Goal: Information Seeking & Learning: Check status

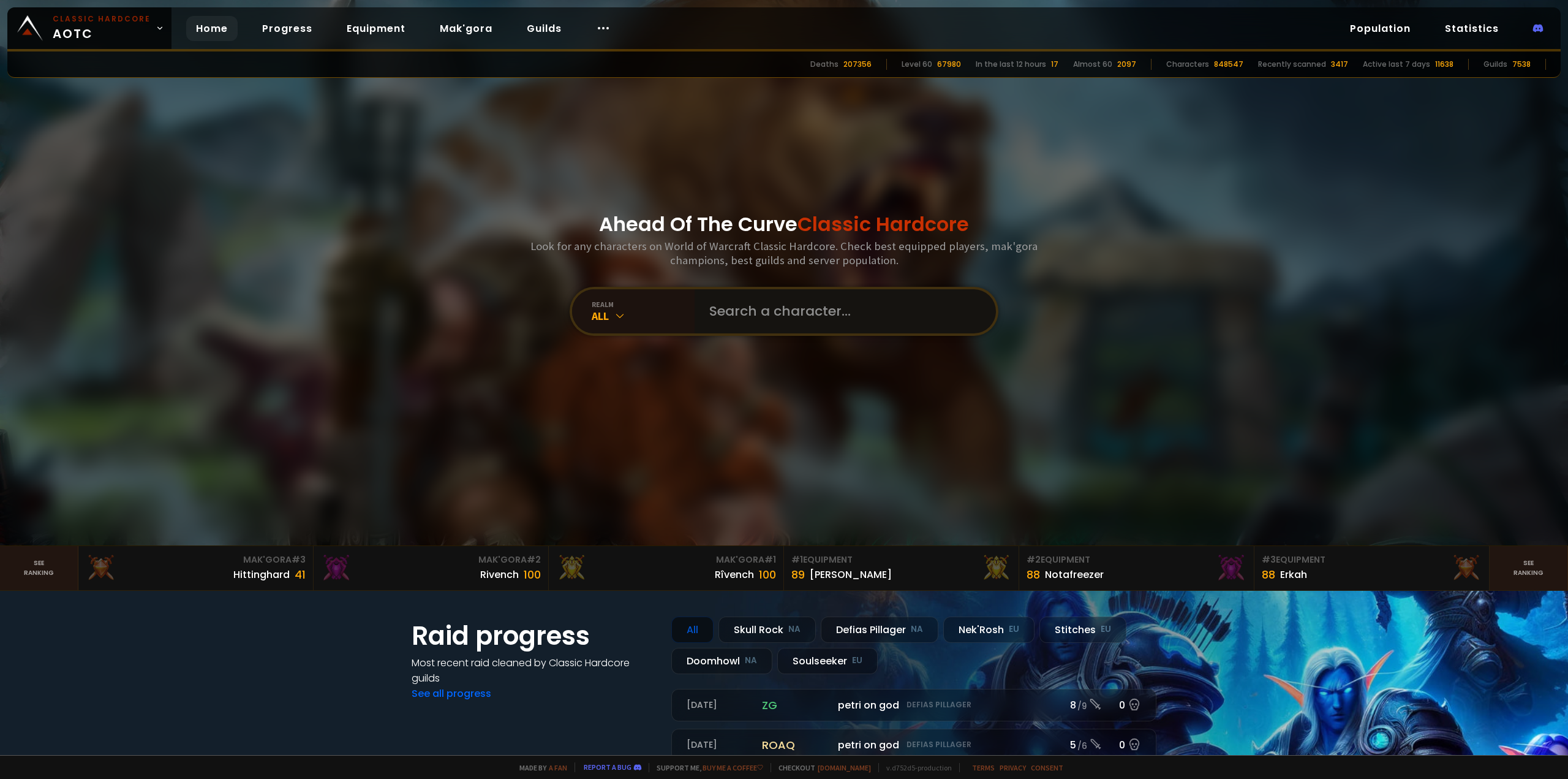
click at [773, 306] on input "text" at bounding box center [842, 311] width 279 height 44
paste input "contemplating"
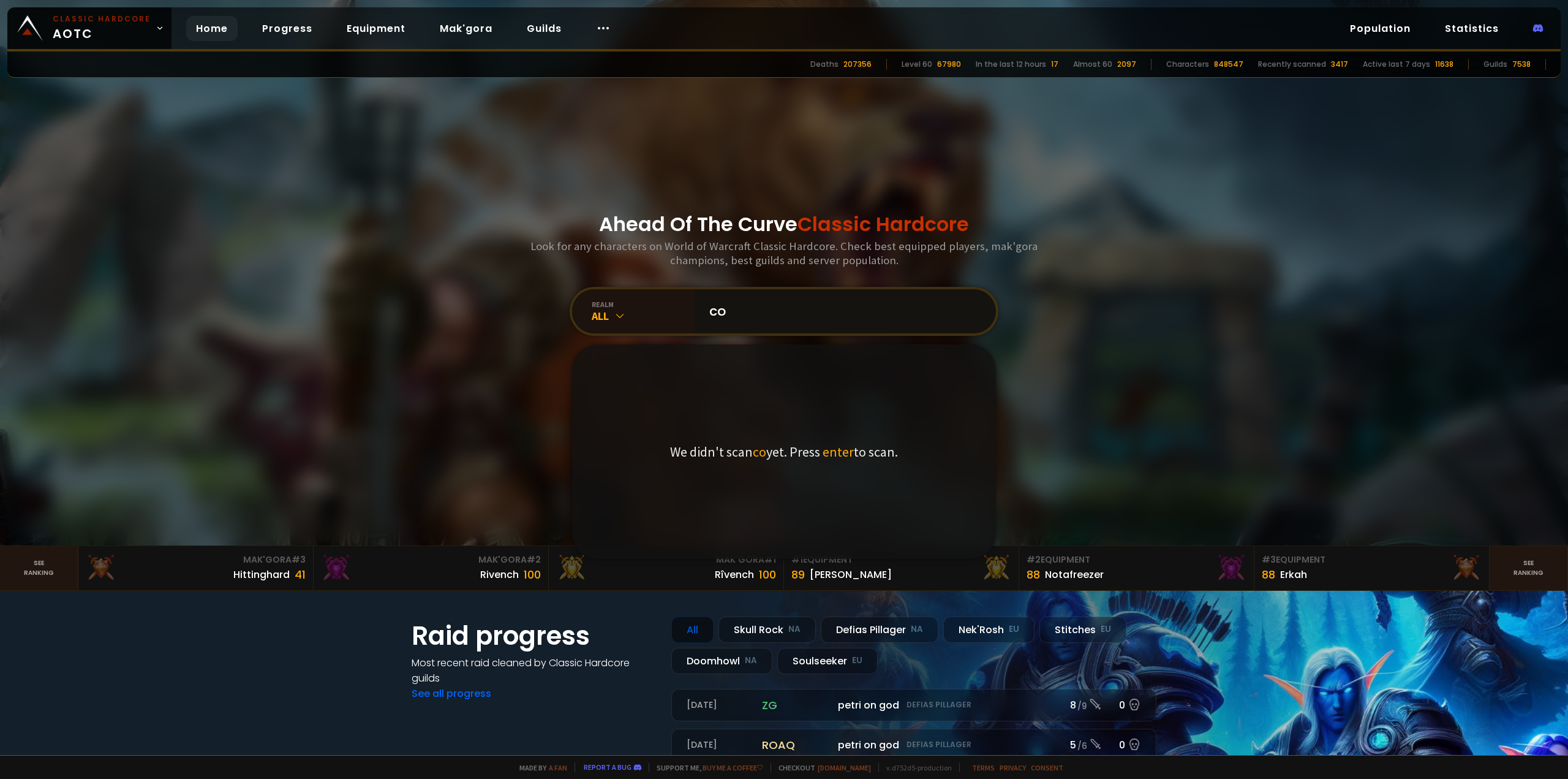
type input "c"
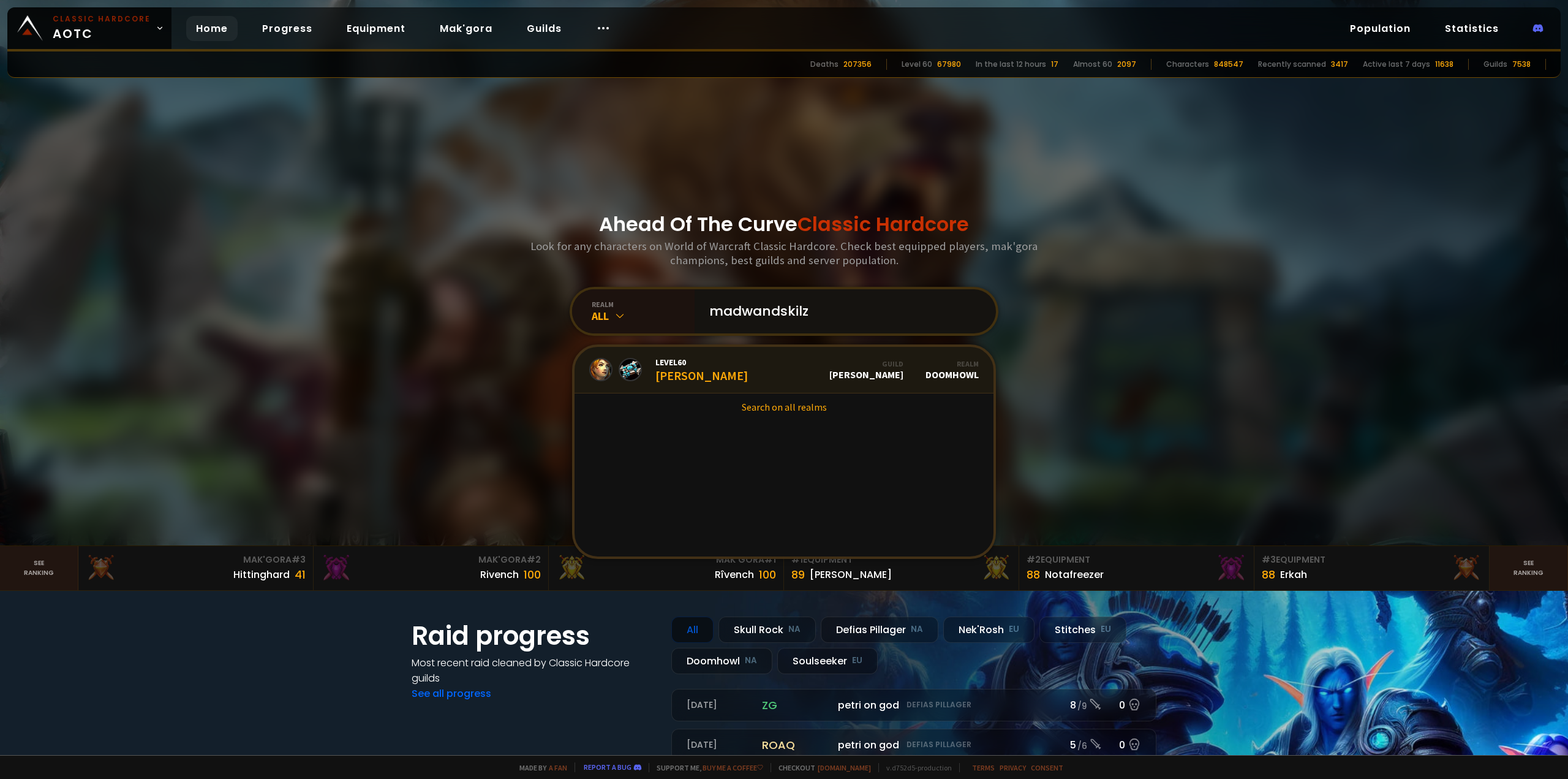
type input "madwandskilz"
click at [755, 366] on link "Level 60 Madwandskilz Guild [PERSON_NAME] Realm Doomhowl" at bounding box center [784, 370] width 419 height 47
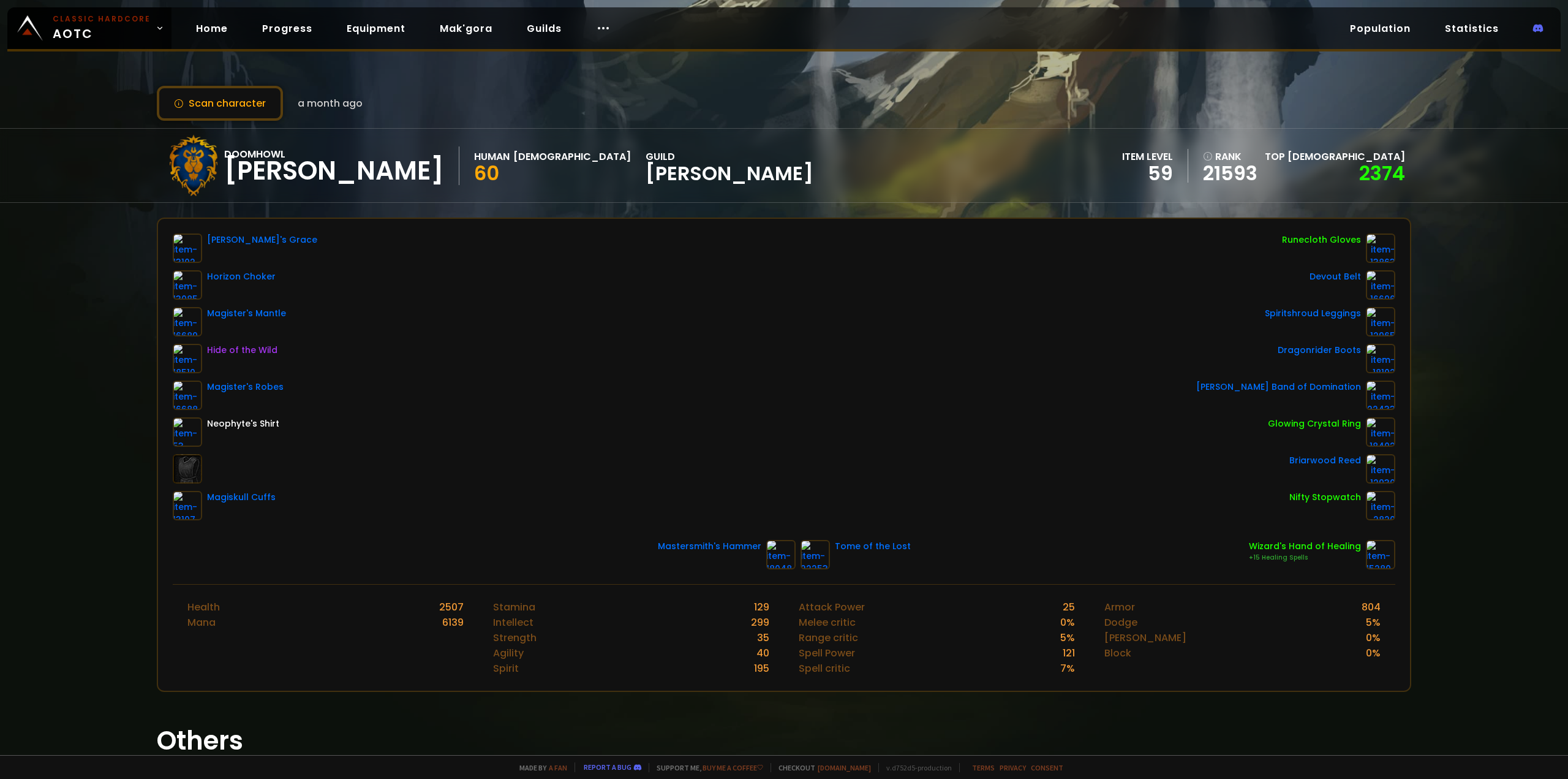
click at [42, 165] on div "Doomhowl Madwandskilz Human Priest 60 guild [PERSON_NAME] item level 59 rank 21…" at bounding box center [784, 165] width 1568 height 75
click at [227, 99] on button "Scan character" at bounding box center [220, 103] width 126 height 35
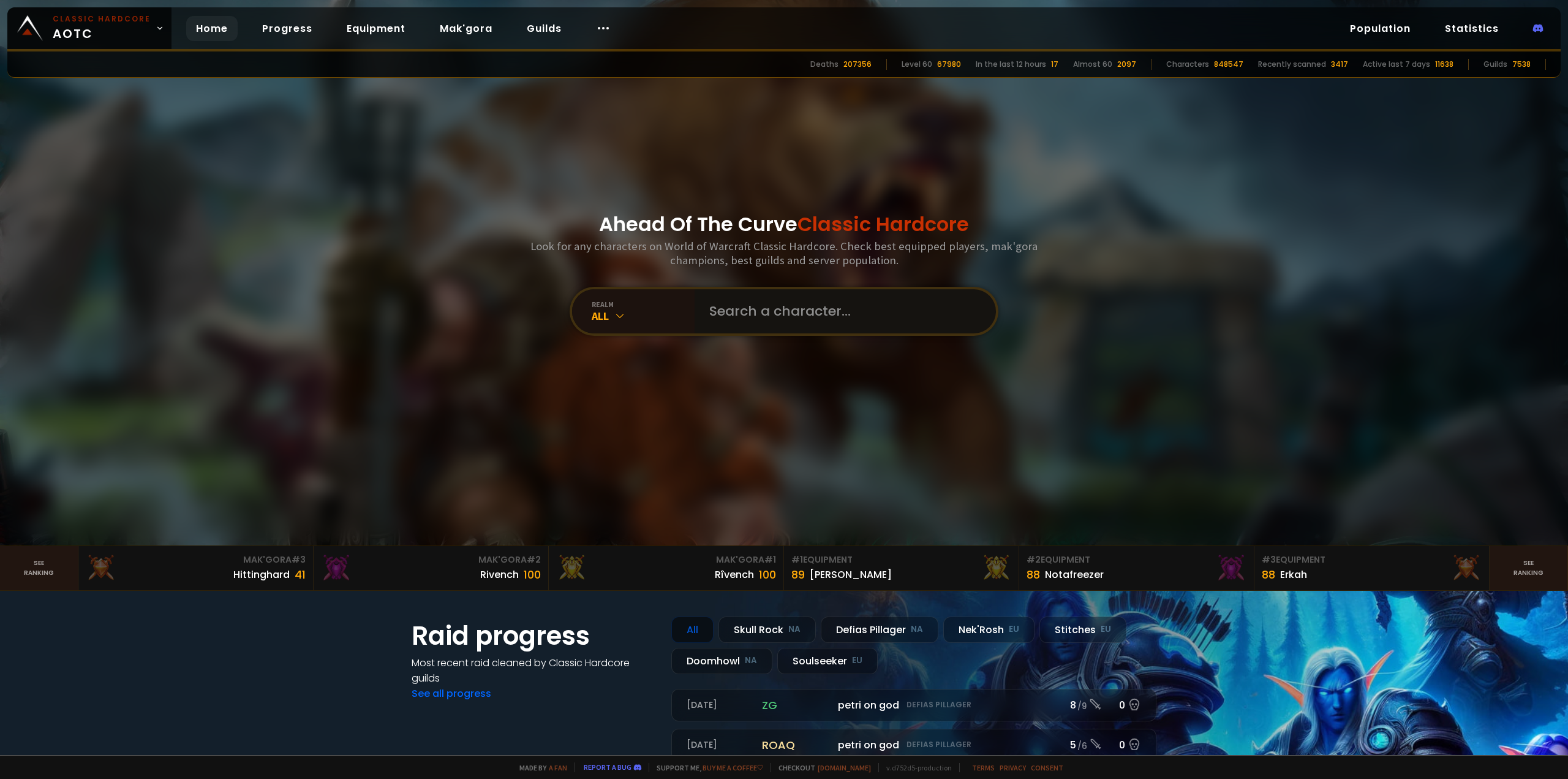
click at [772, 316] on input "text" at bounding box center [842, 311] width 279 height 44
type input "reduced"
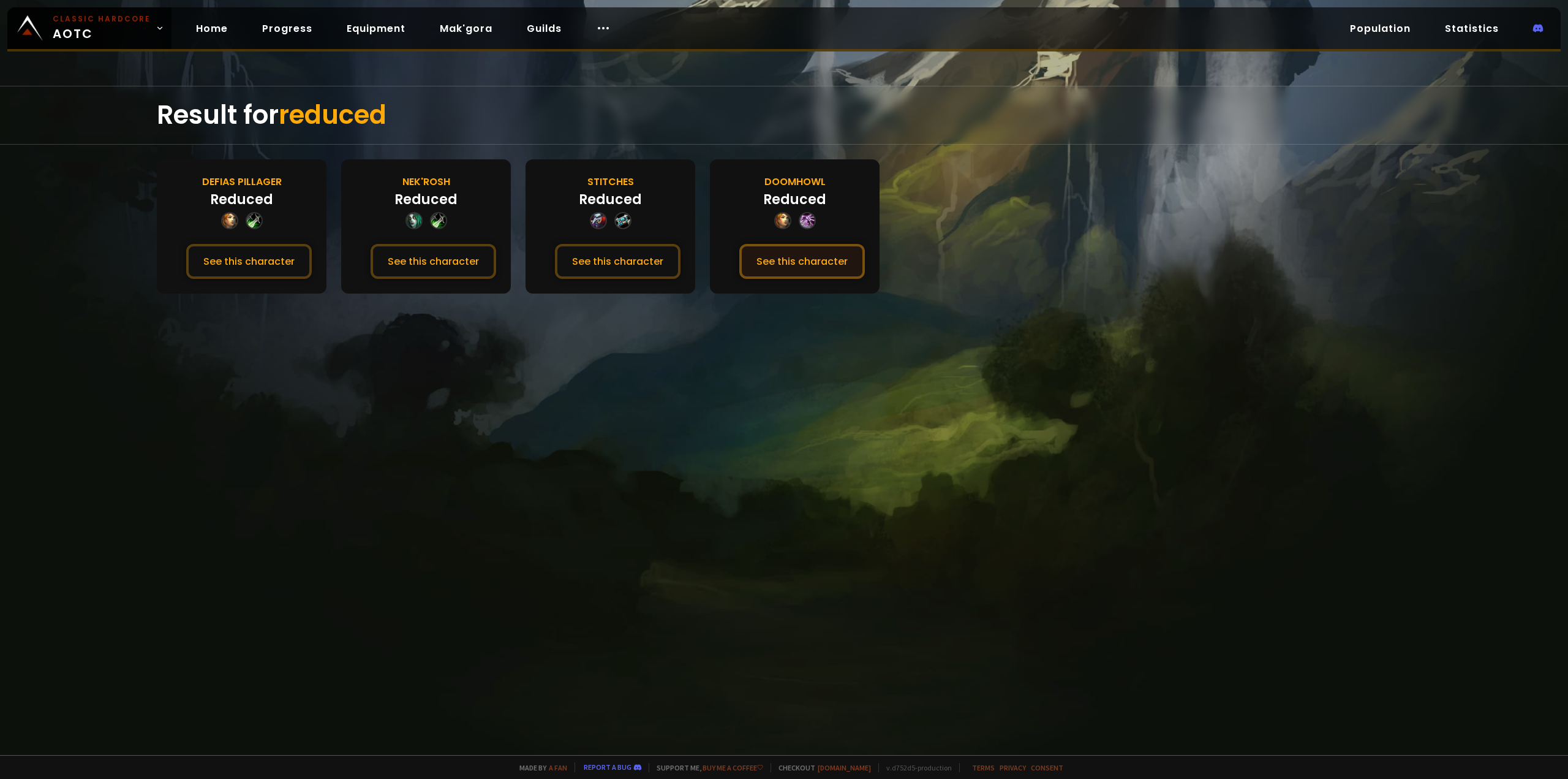
click at [784, 261] on button "See this character" at bounding box center [801, 261] width 125 height 35
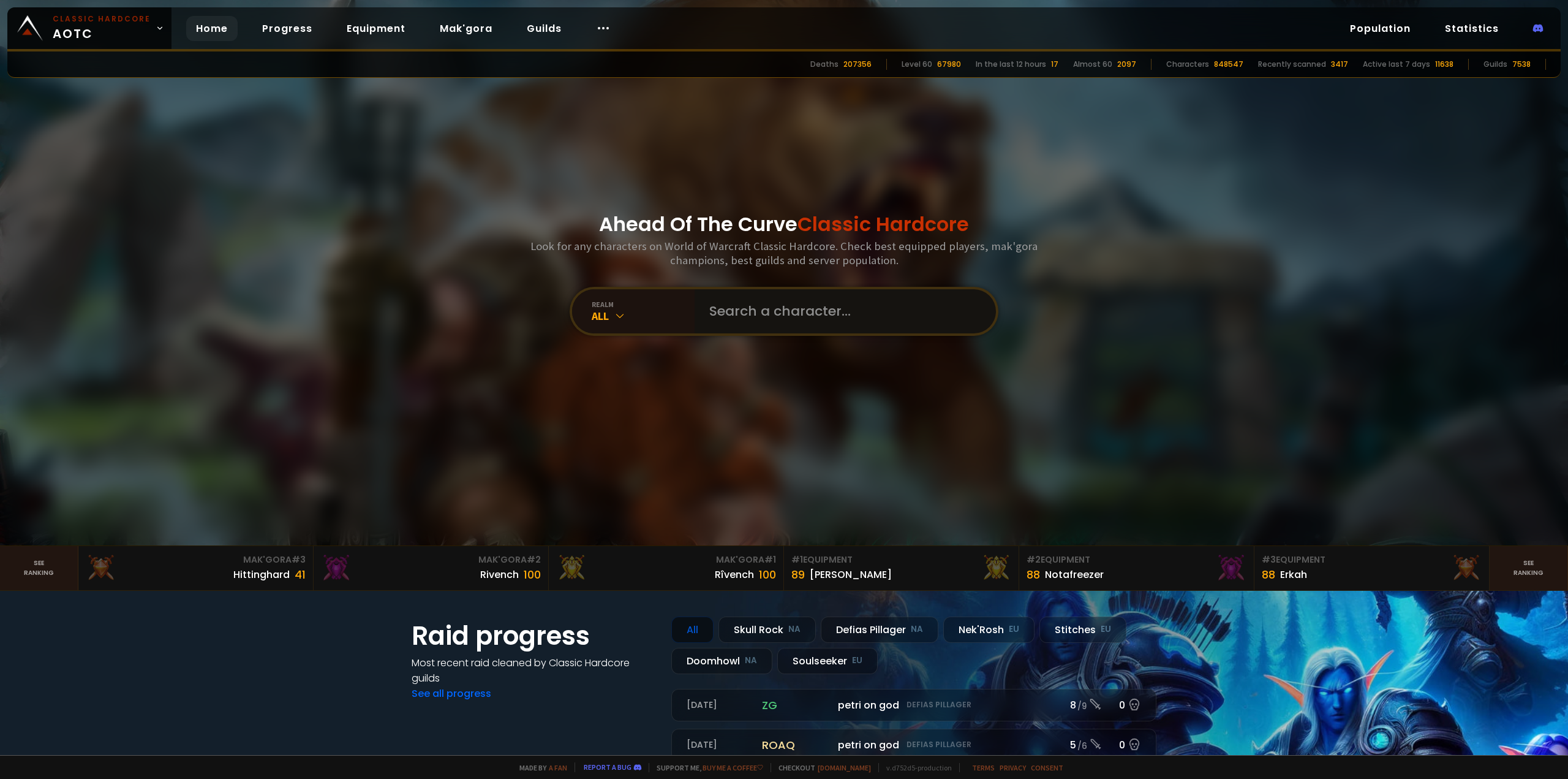
click at [723, 306] on input "text" at bounding box center [842, 311] width 279 height 44
paste input "Magebuffz"
type input "Magebuffz"
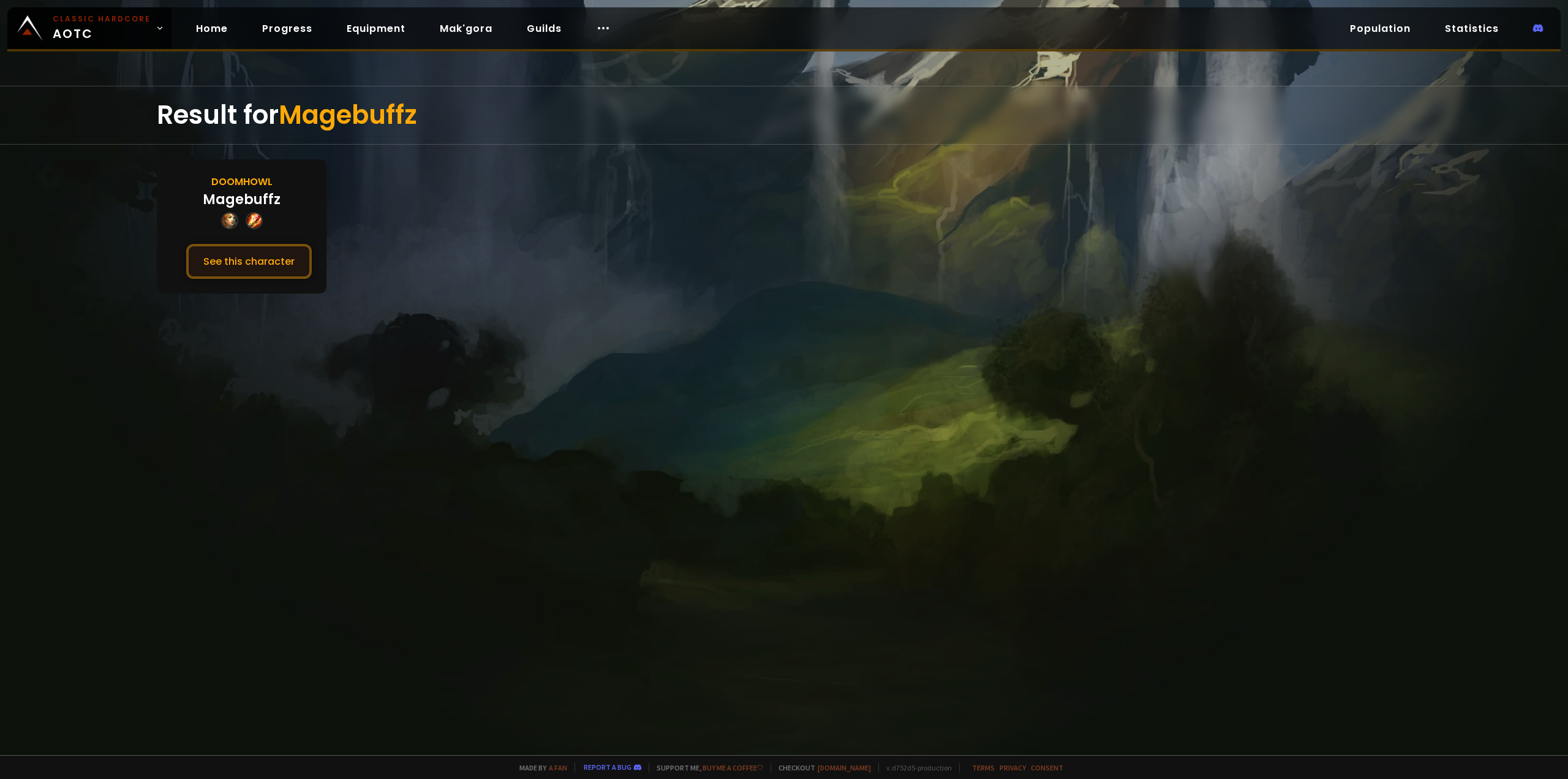
click at [264, 253] on button "See this character" at bounding box center [248, 261] width 125 height 35
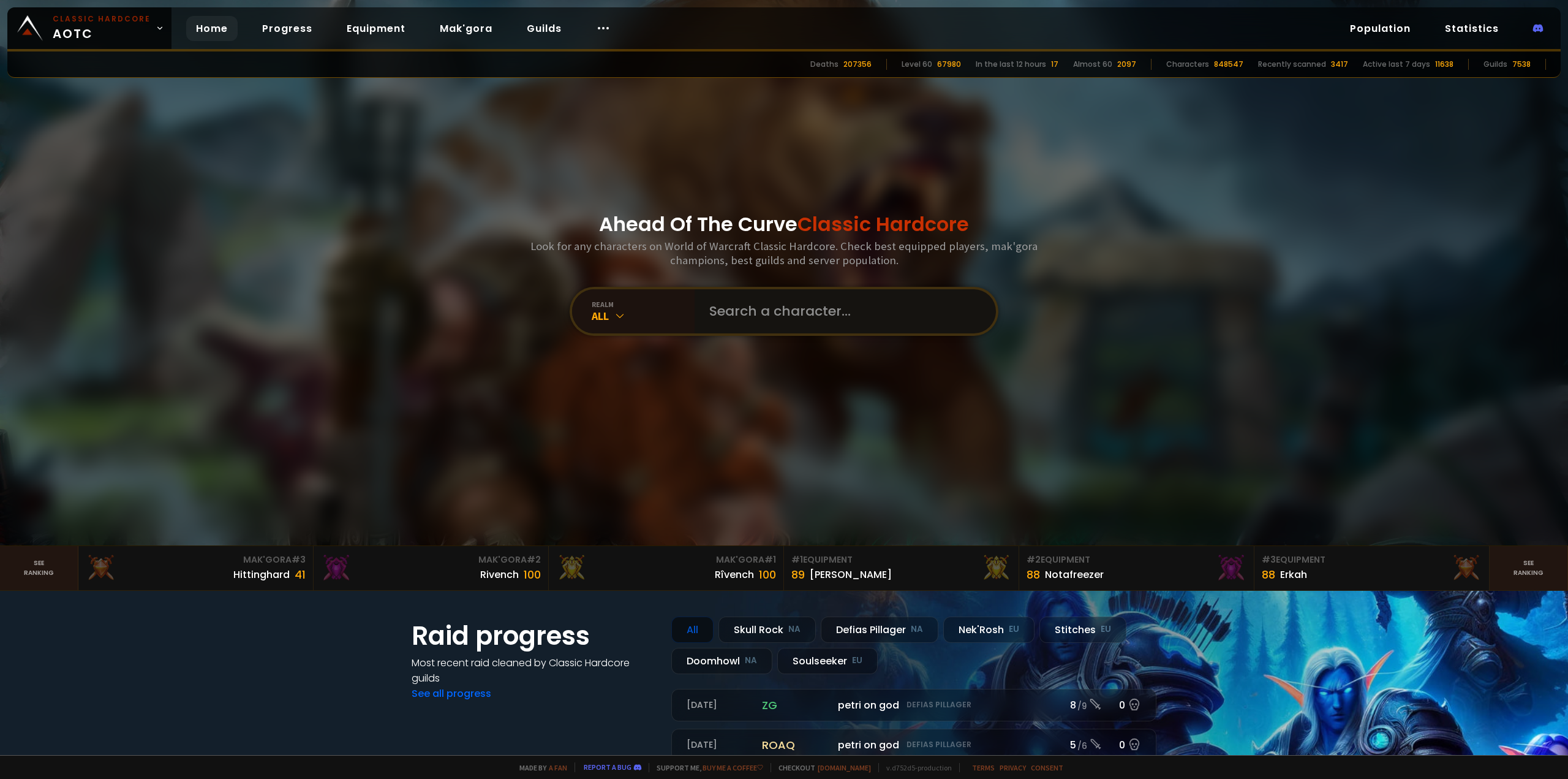
click at [795, 304] on input "text" at bounding box center [842, 311] width 279 height 44
paste input "Fumeck"
type input "Fumeck"
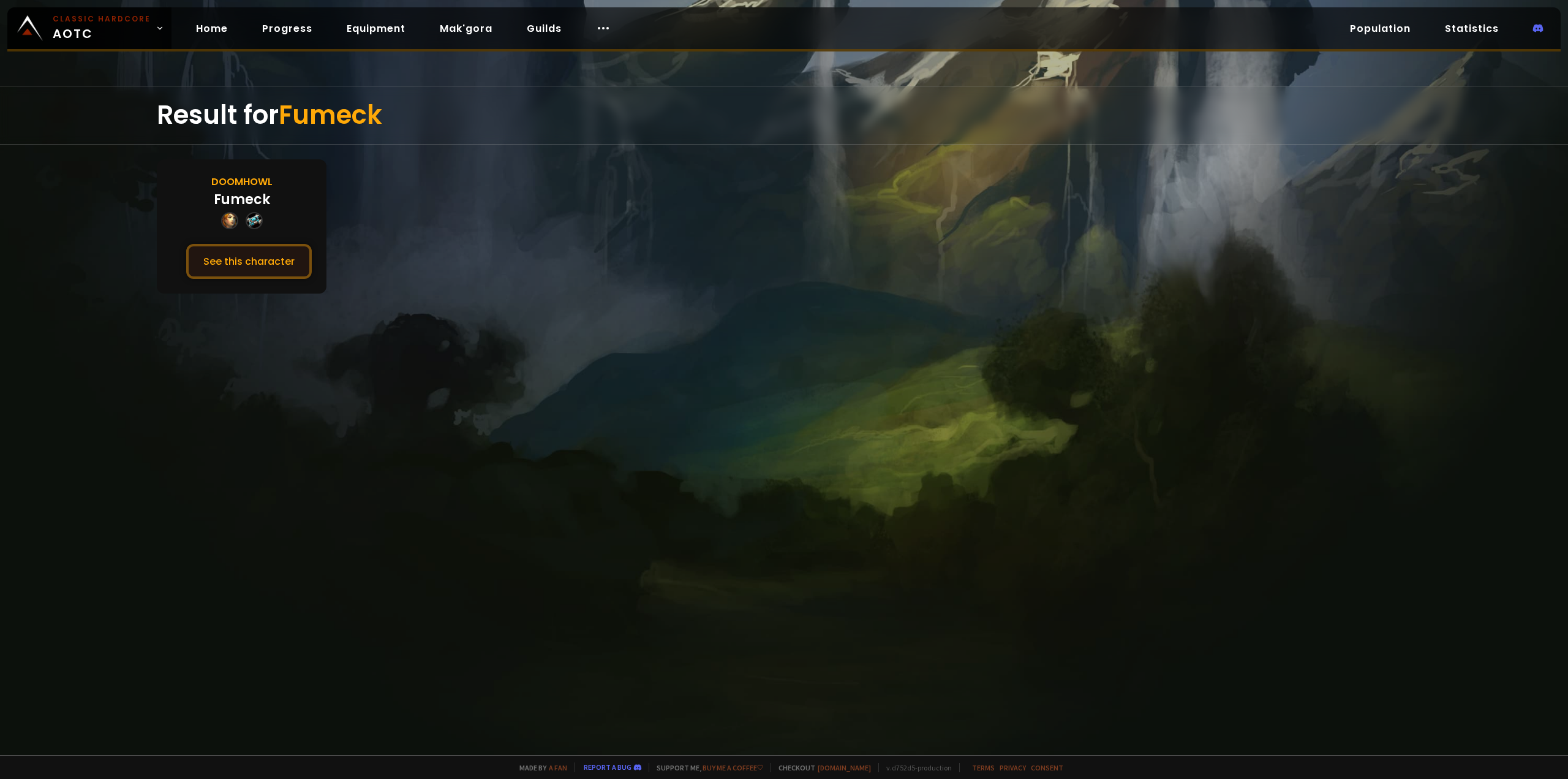
click at [259, 256] on button "See this character" at bounding box center [248, 261] width 125 height 35
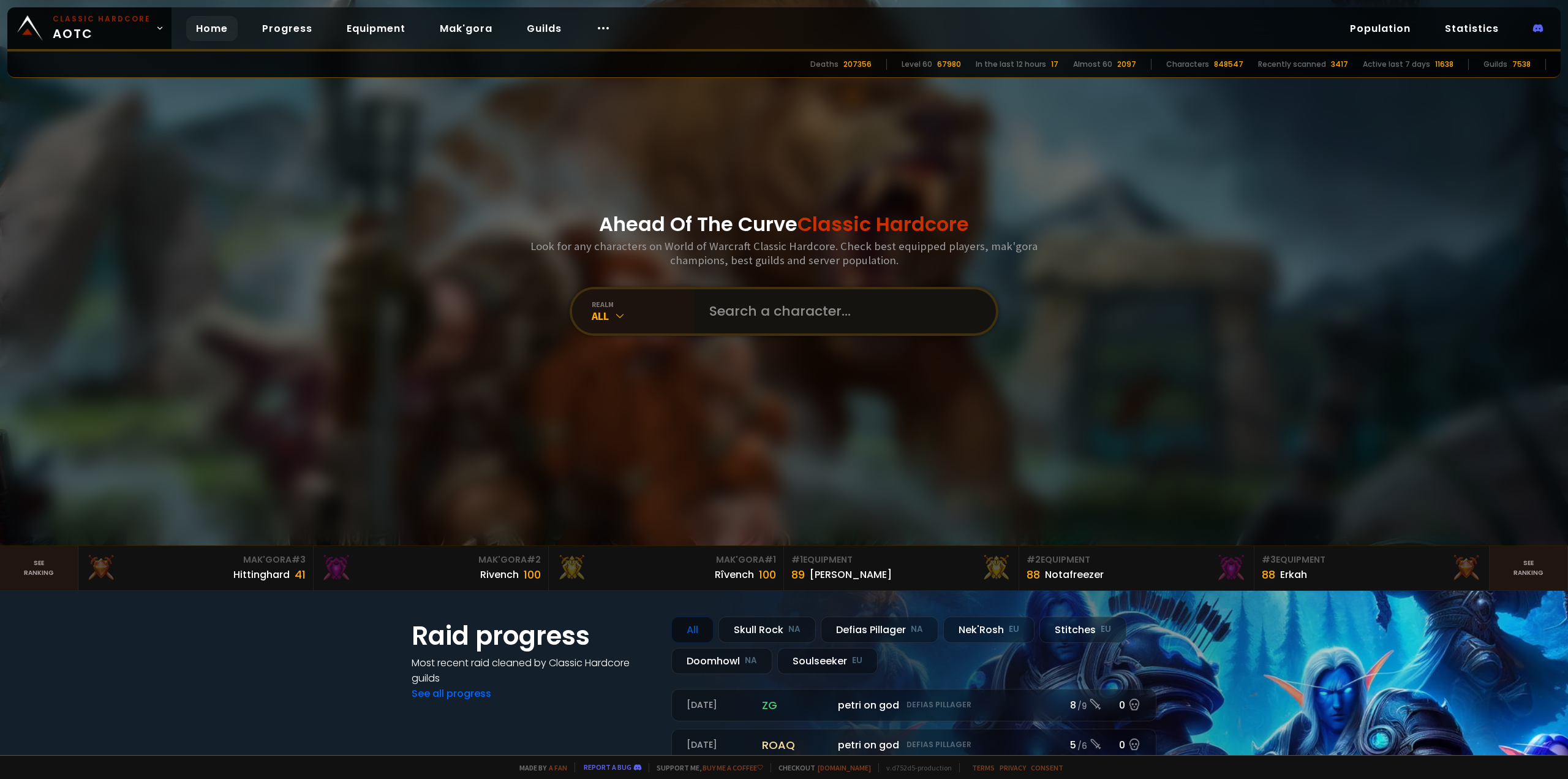
click at [773, 304] on input "text" at bounding box center [842, 311] width 279 height 44
paste input "Feardadots"
type input "Feardadots"
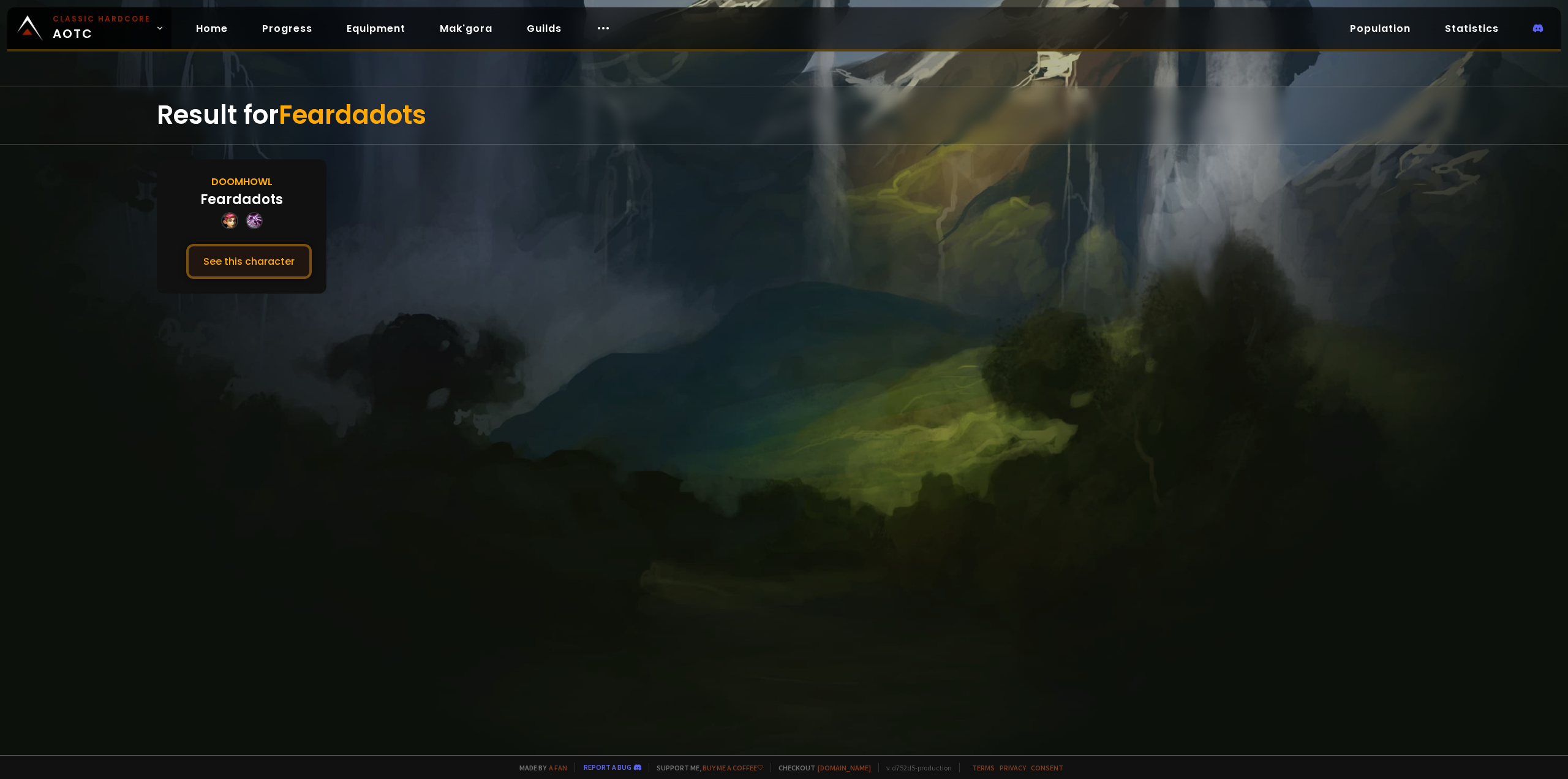
click at [227, 254] on button "See this character" at bounding box center [248, 261] width 125 height 35
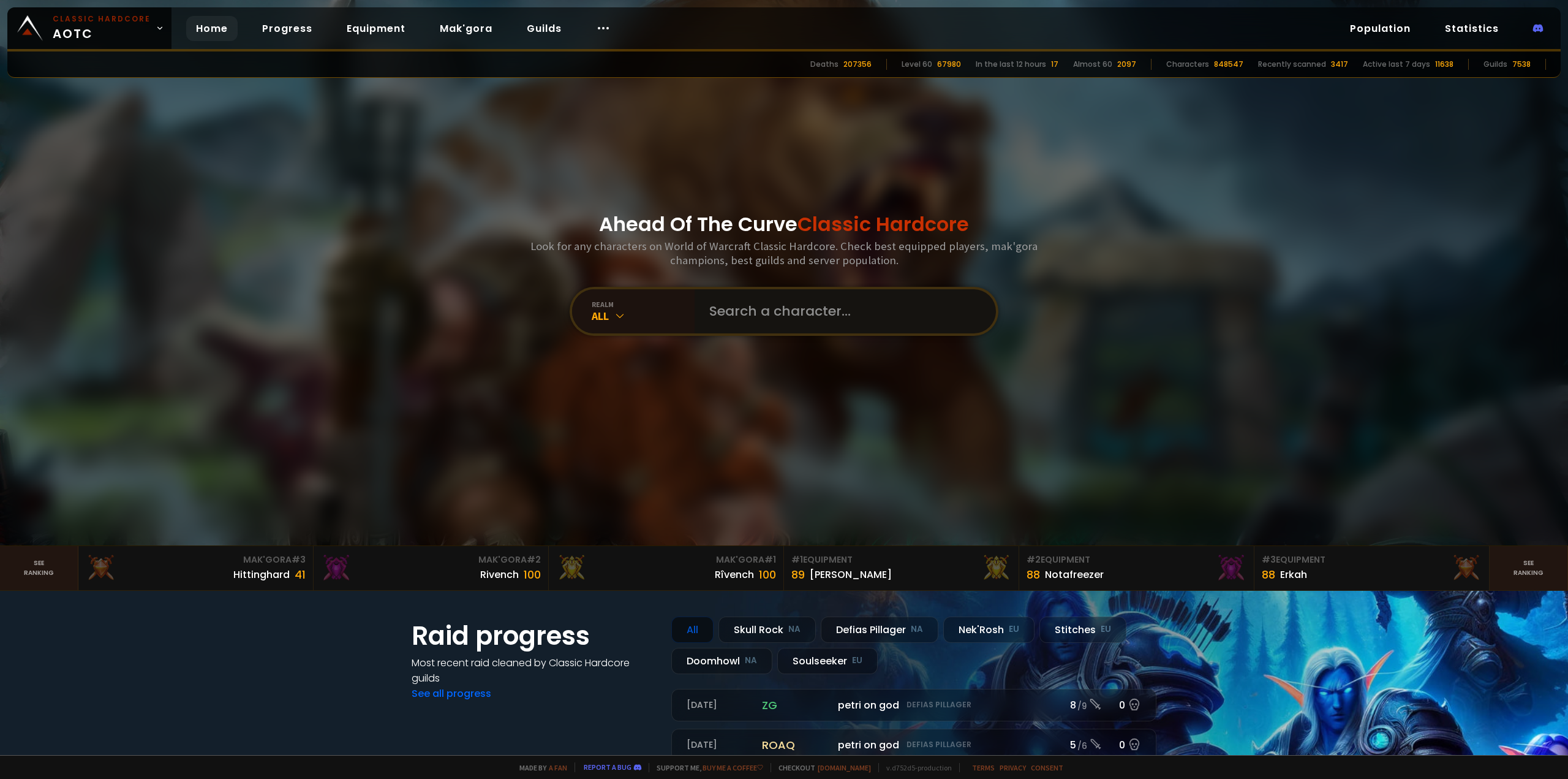
click at [764, 303] on input "text" at bounding box center [842, 311] width 279 height 44
paste input "Nicekitty"
type input "Nicekitty"
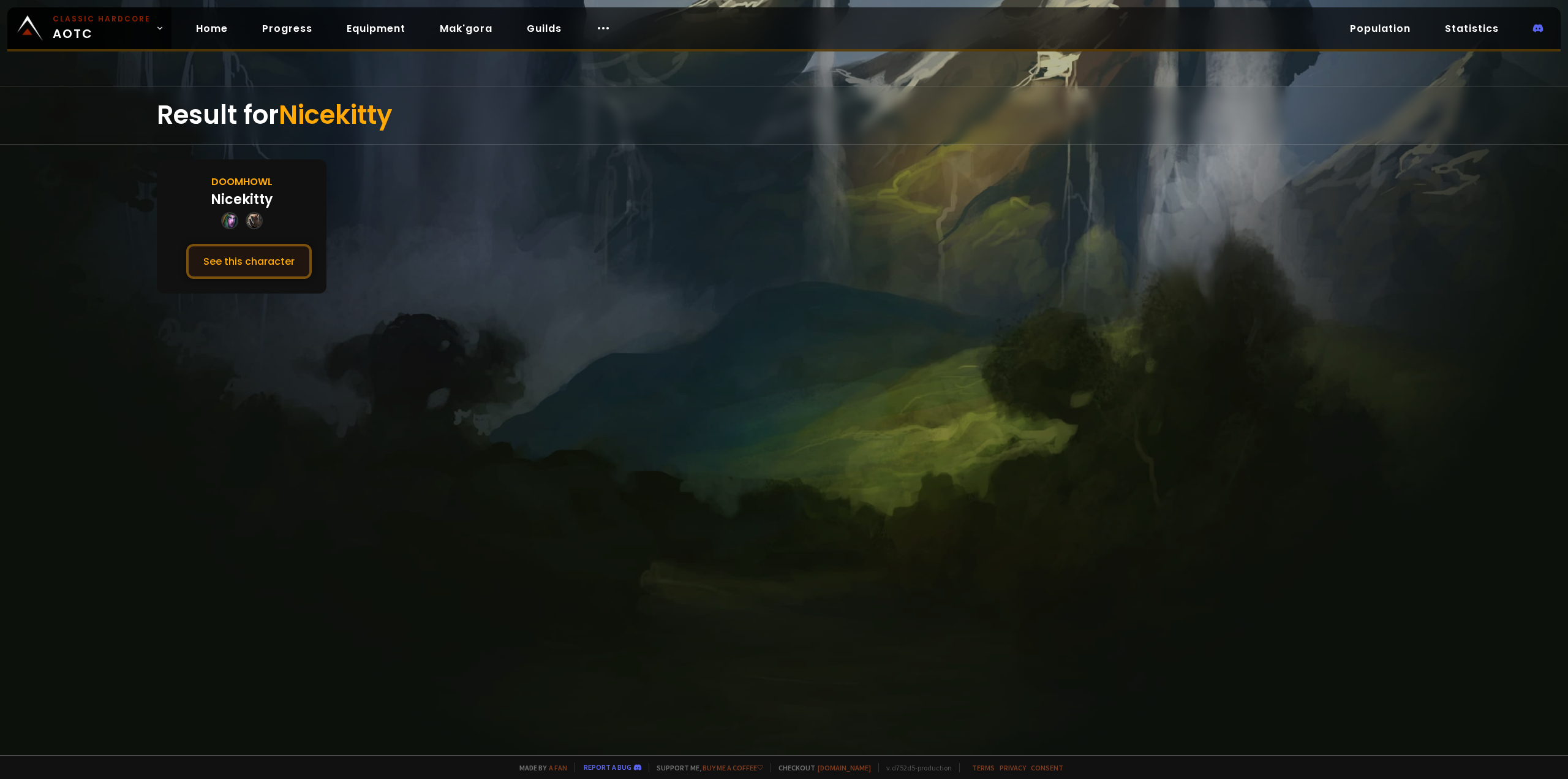
click at [217, 258] on button "See this character" at bounding box center [248, 261] width 125 height 35
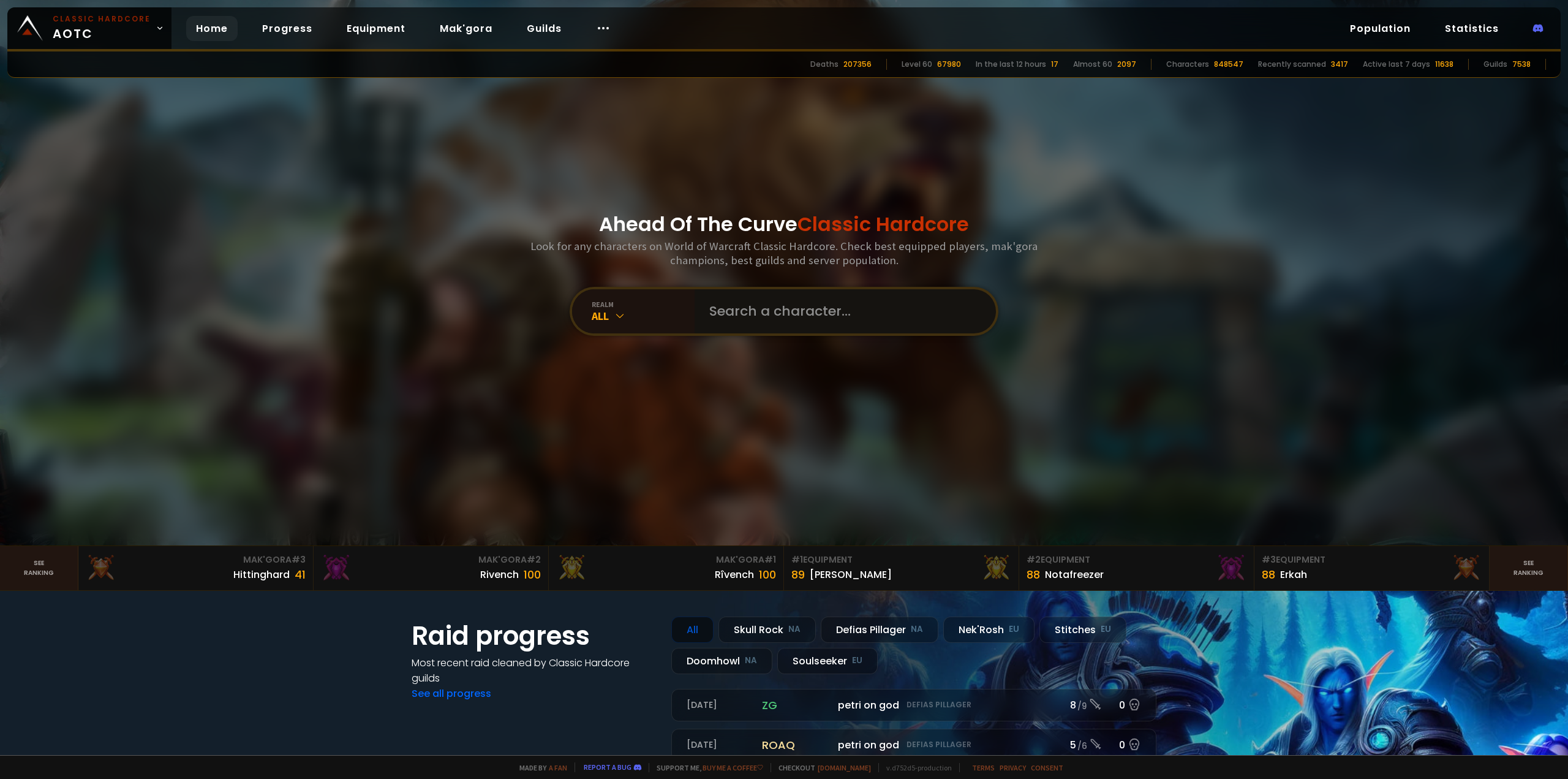
click at [762, 317] on input "text" at bounding box center [842, 311] width 279 height 44
paste input "Annexspeed"
type input "Annexspeed"
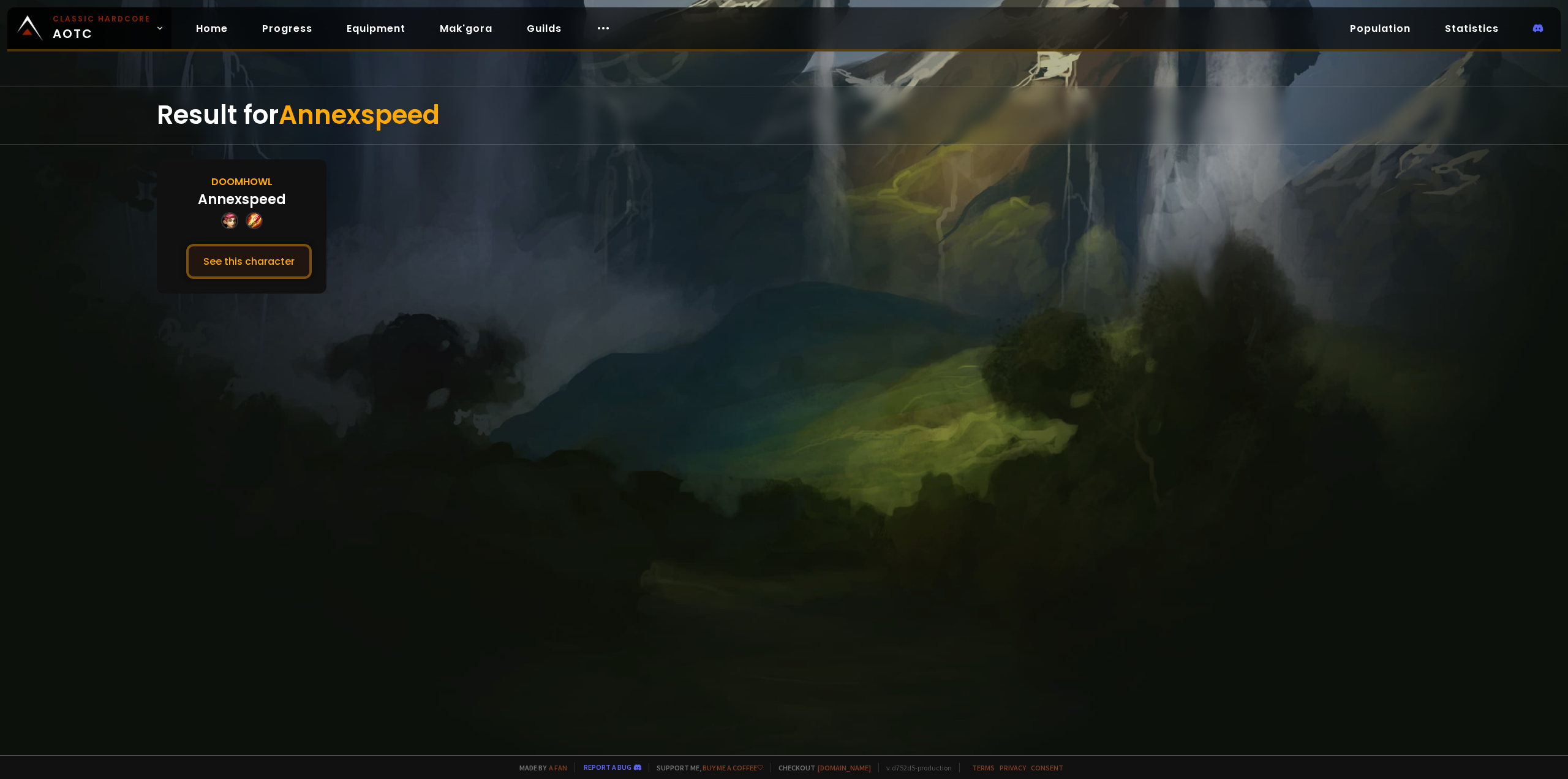
click at [231, 260] on button "See this character" at bounding box center [248, 261] width 125 height 35
